Goal: Task Accomplishment & Management: Manage account settings

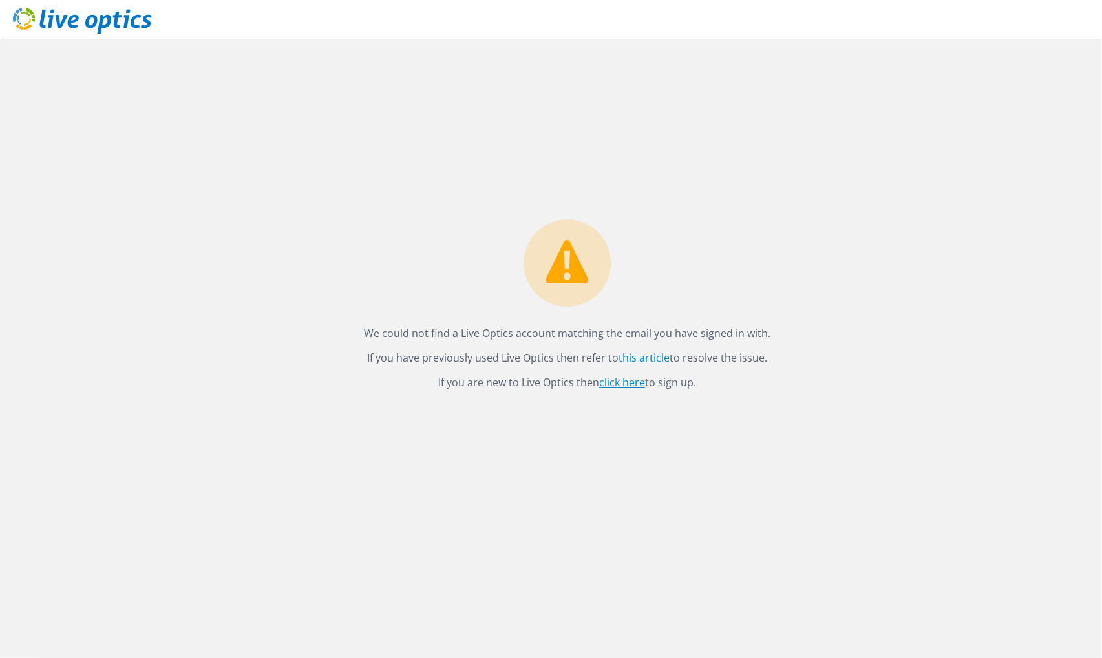
click at [619, 383] on link "click here" at bounding box center [622, 382] width 46 height 14
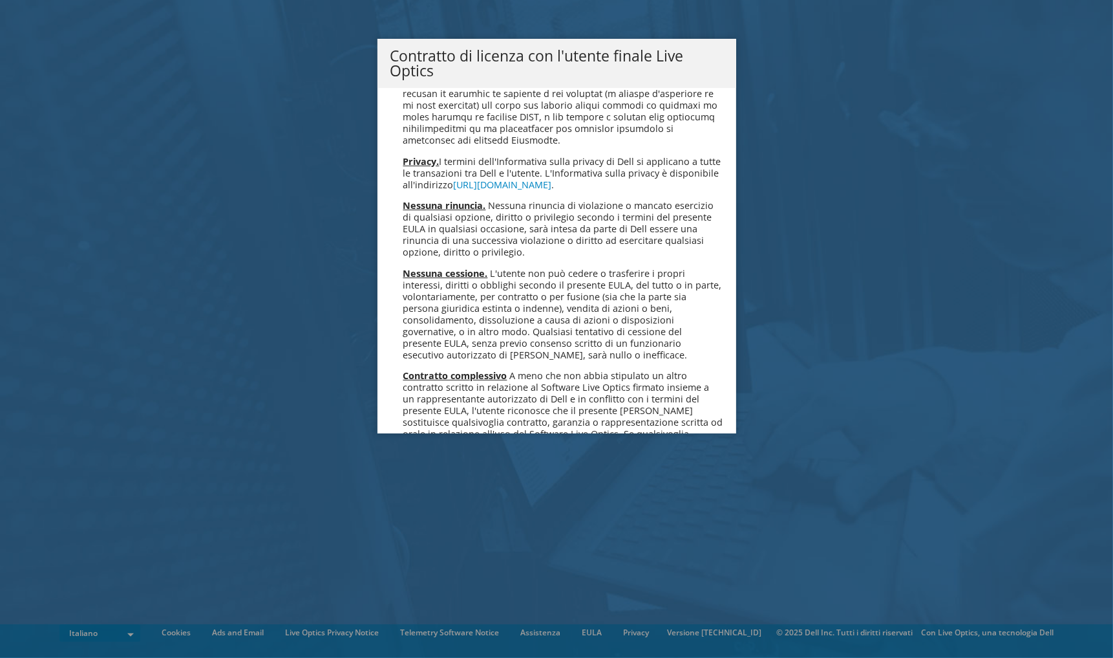
scroll to position [5530, 0]
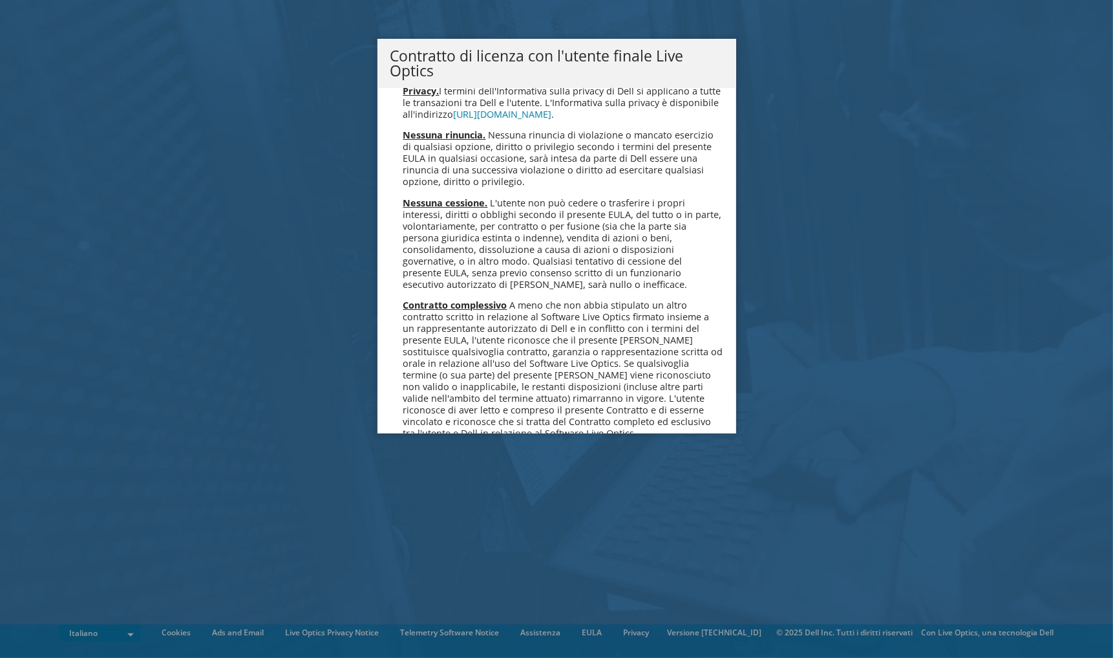
click at [435, 484] on link "Accetta" at bounding box center [425, 499] width 69 height 31
